Goal: Task Accomplishment & Management: Manage account settings

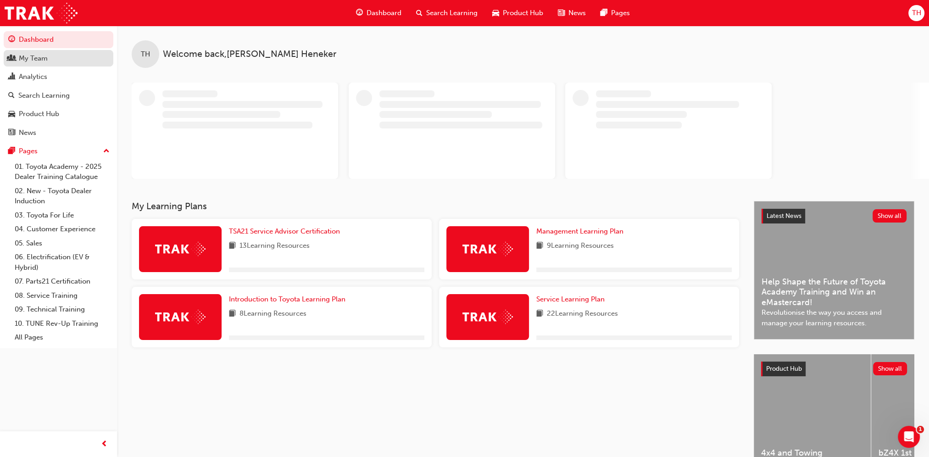
click at [33, 61] on div "My Team" at bounding box center [33, 58] width 29 height 11
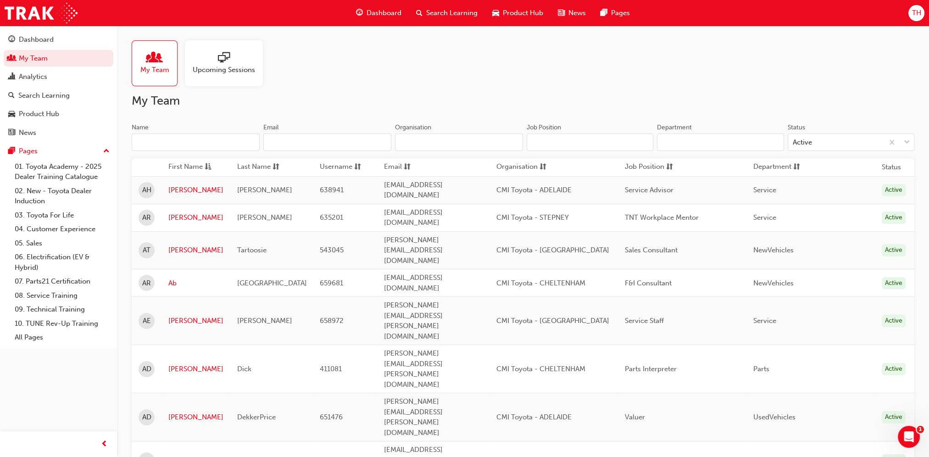
click at [193, 147] on input "Name" at bounding box center [196, 141] width 128 height 17
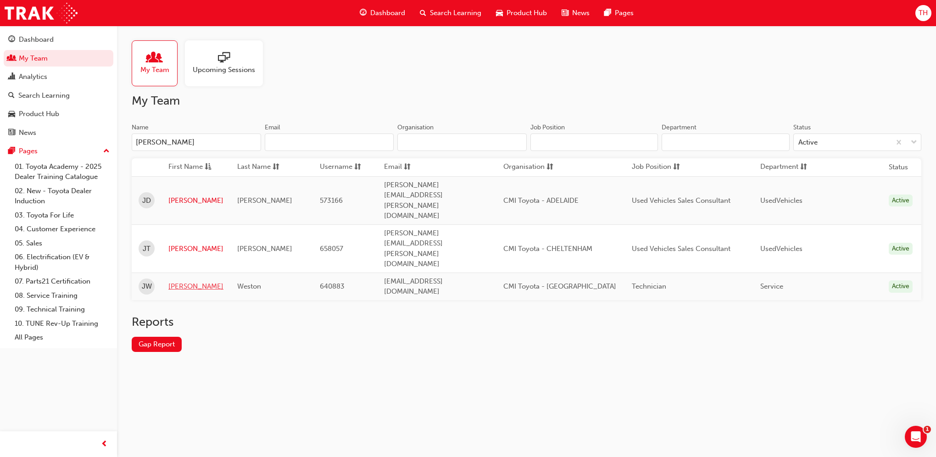
type input "[PERSON_NAME]"
click at [187, 281] on link "[PERSON_NAME]" at bounding box center [195, 286] width 55 height 11
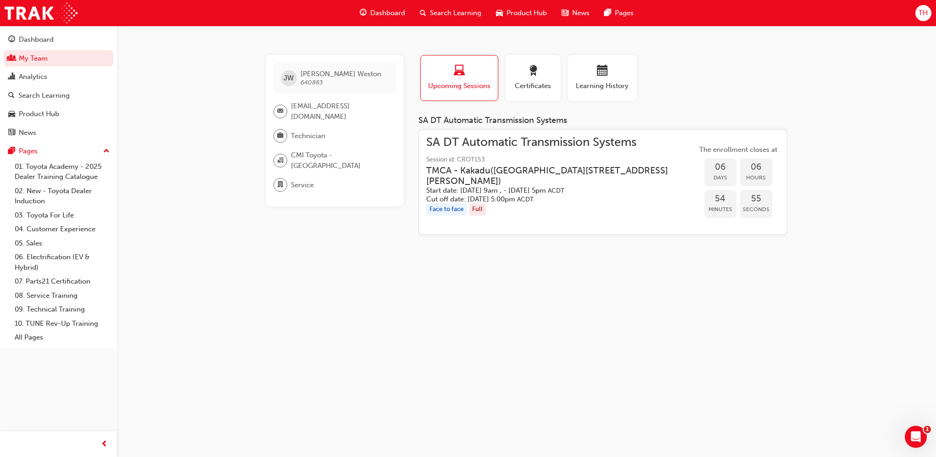
click at [627, 188] on h5 "Start date: [DATE] 9am , - [DATE] 5pm ACDT" at bounding box center [554, 190] width 256 height 9
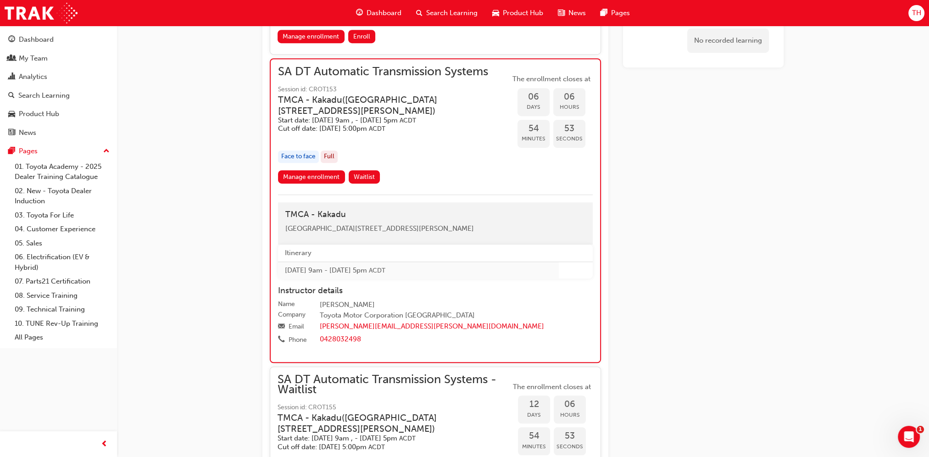
scroll to position [699, 0]
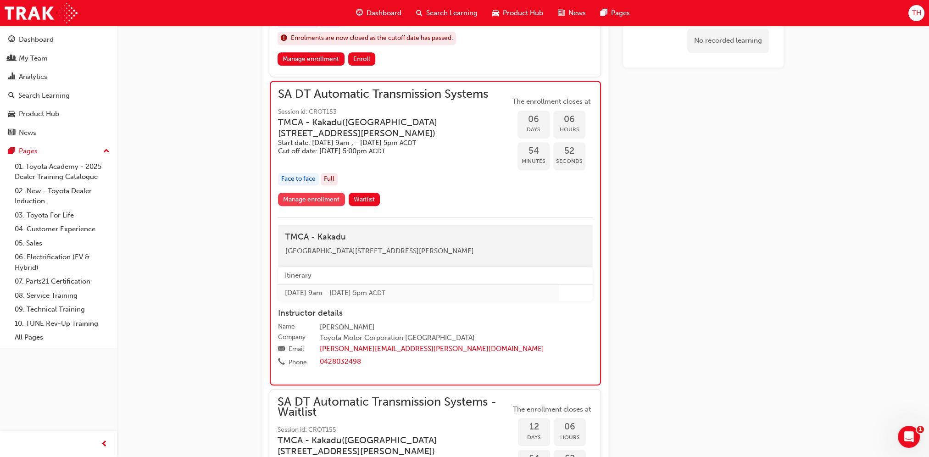
click at [328, 197] on link "Manage enrollment" at bounding box center [311, 199] width 67 height 13
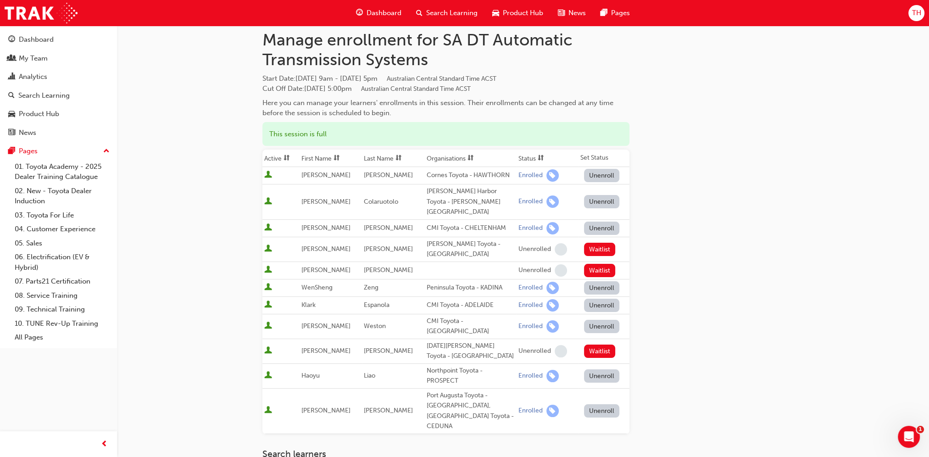
scroll to position [46, 0]
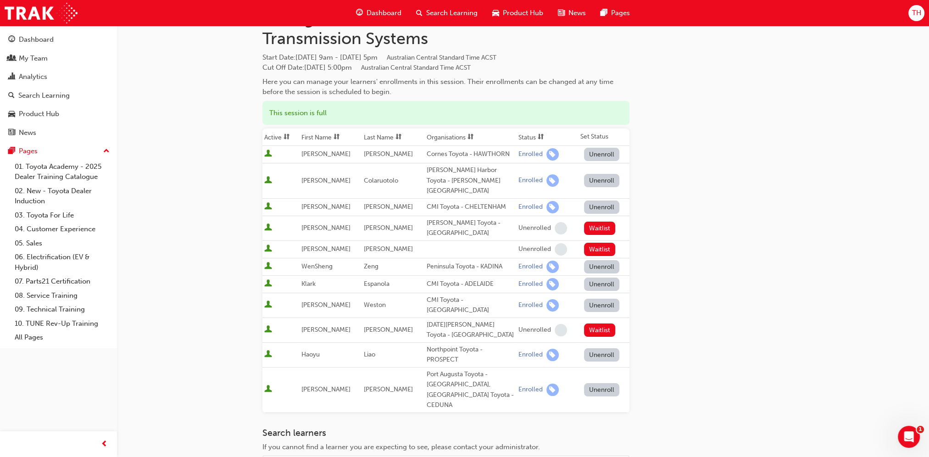
click at [591, 299] on button "Unenroll" at bounding box center [602, 305] width 36 height 13
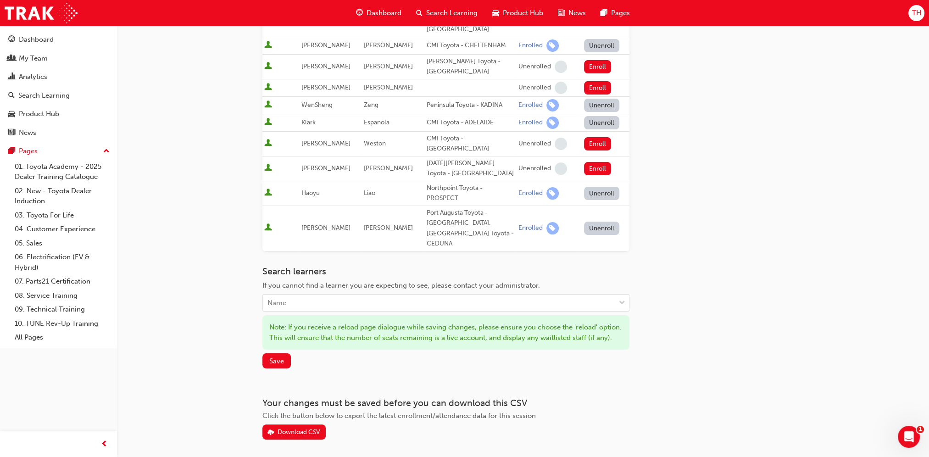
scroll to position [229, 0]
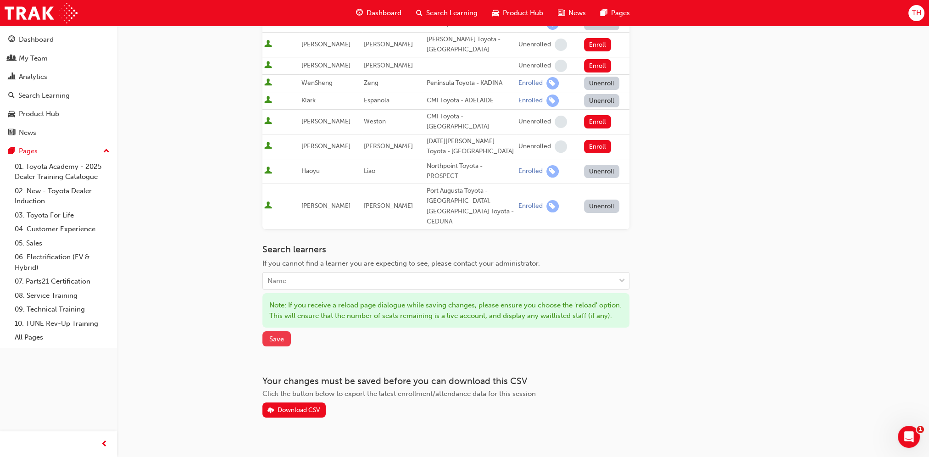
click at [276, 335] on span "Save" at bounding box center [276, 339] width 15 height 8
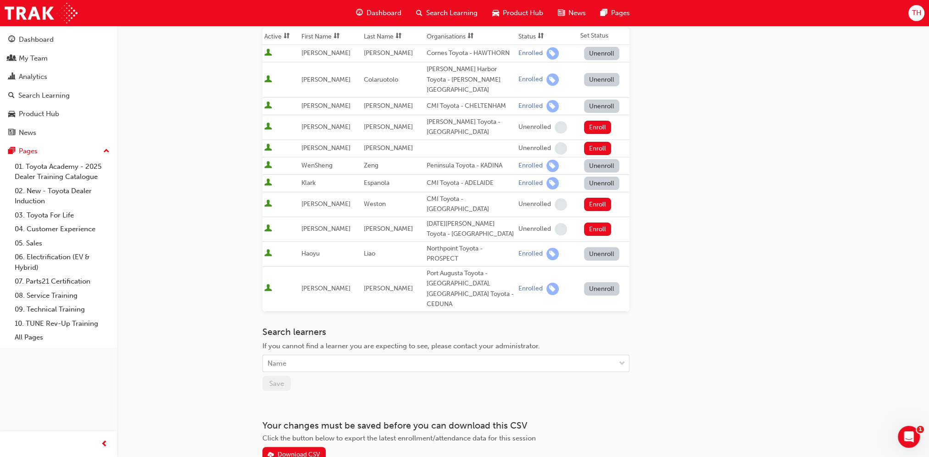
scroll to position [0, 0]
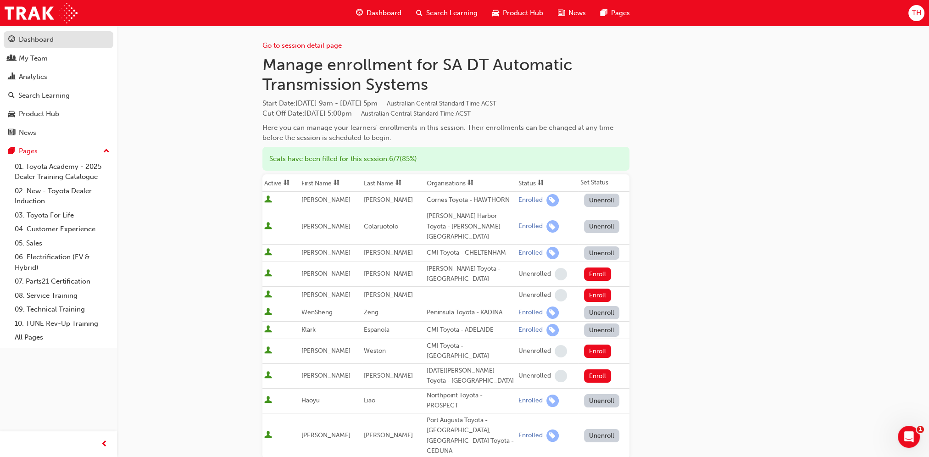
click at [44, 39] on div "Dashboard" at bounding box center [36, 39] width 35 height 11
